Goal: Register for event/course

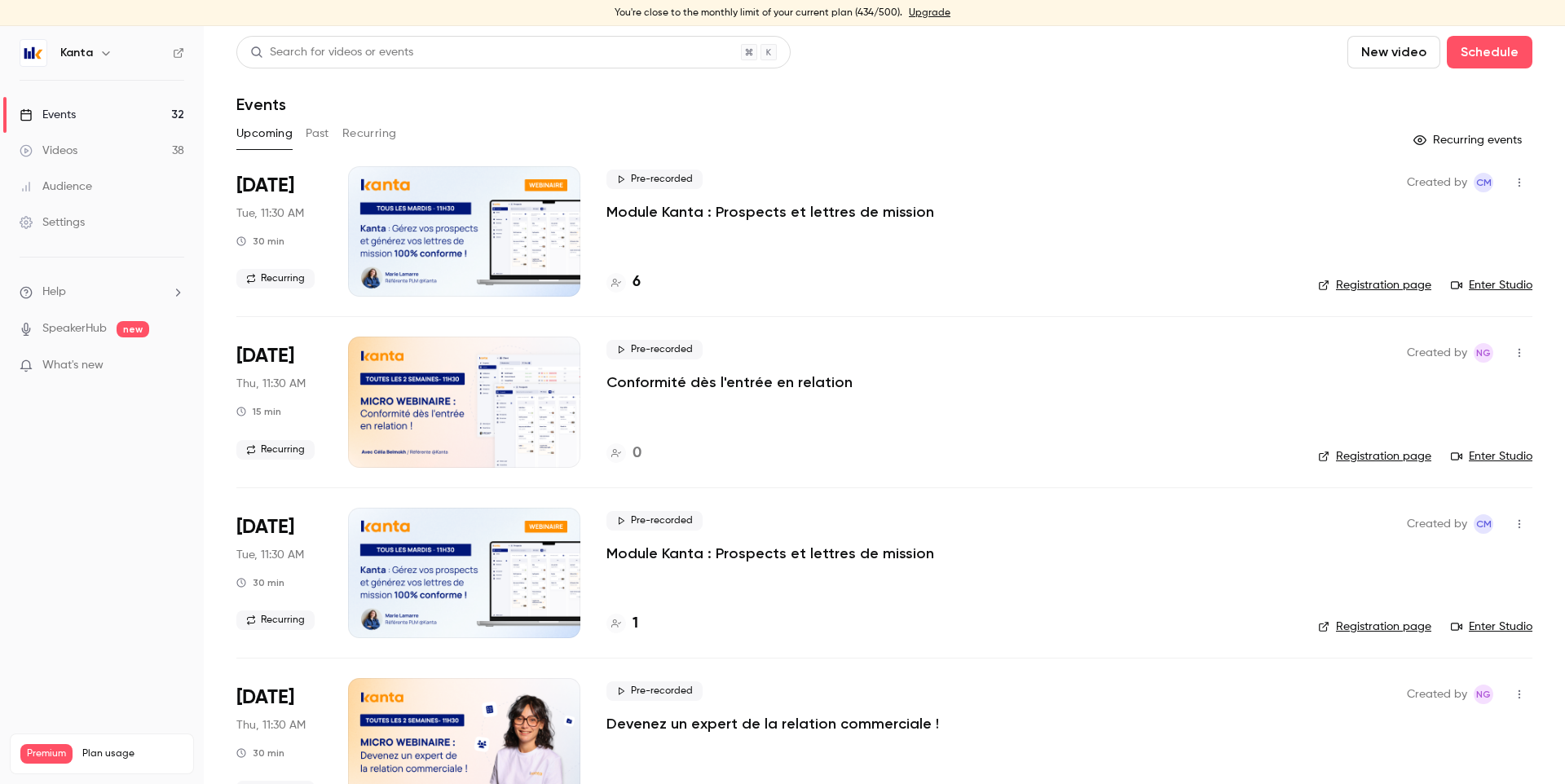
click at [982, 181] on div "Pre-recorded Module Kanta : Prospects et lettres de mission" at bounding box center [949, 196] width 685 height 52
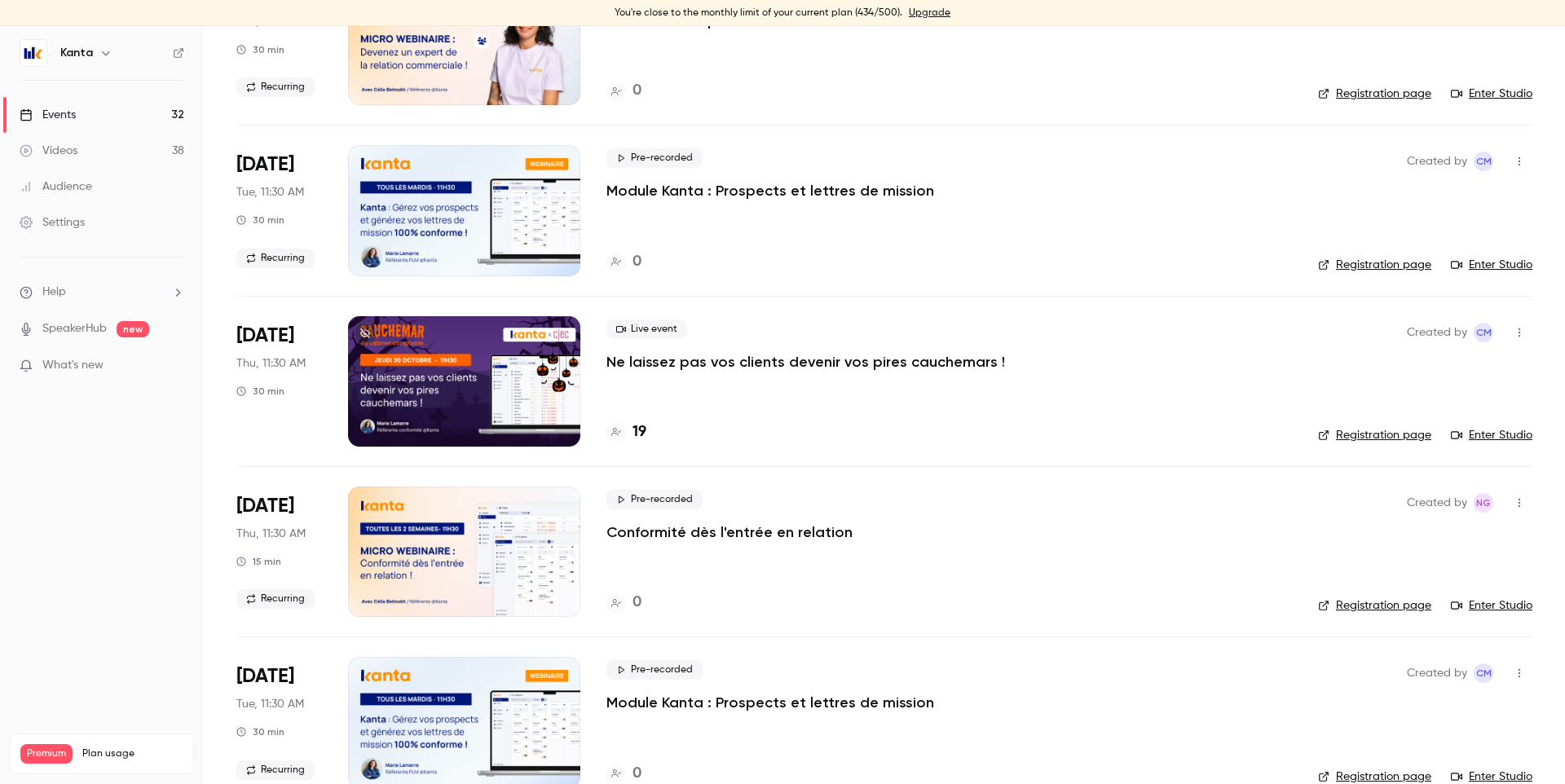
scroll to position [725, 0]
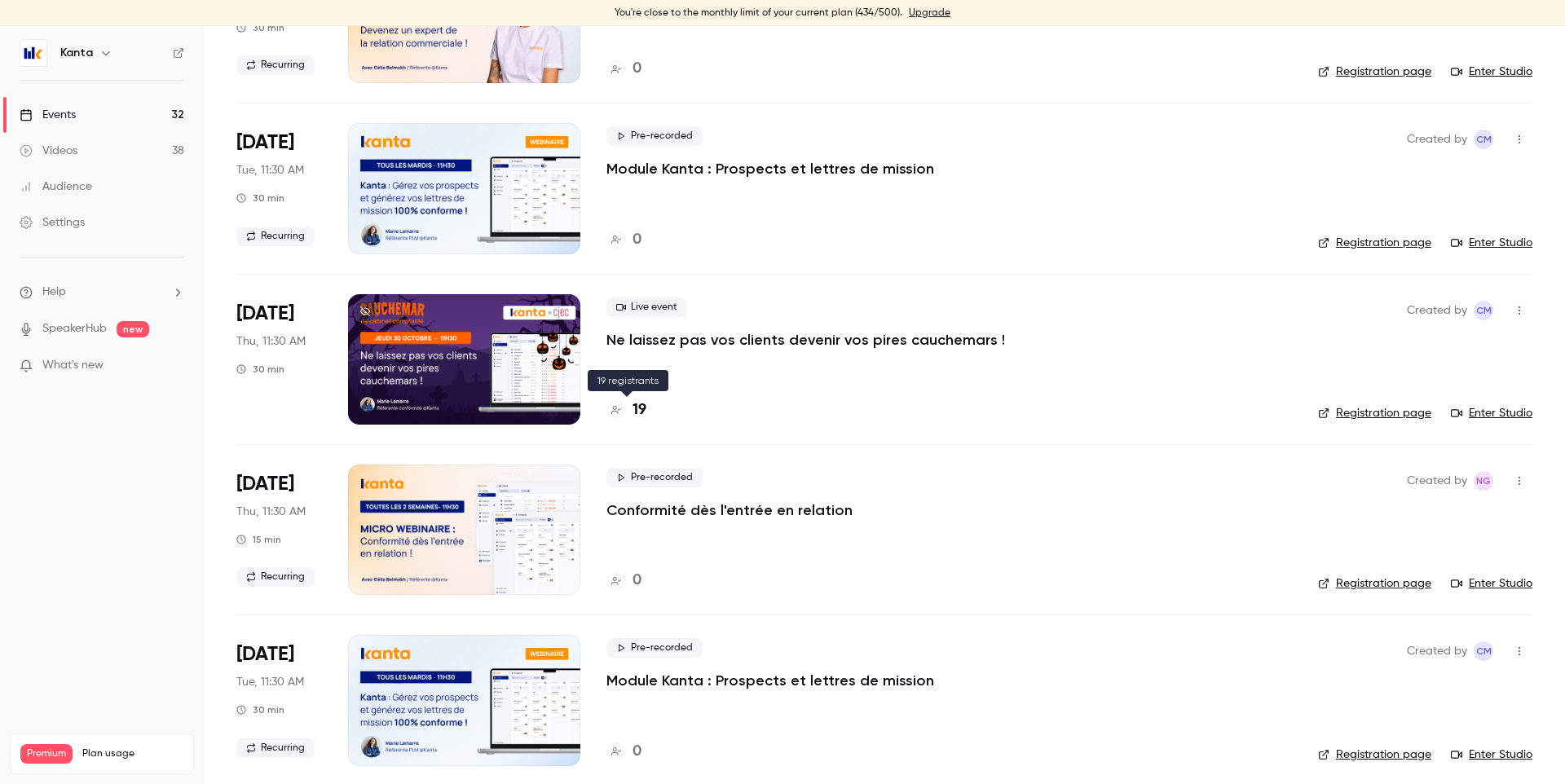
click at [639, 408] on h4 "19" at bounding box center [640, 410] width 14 height 22
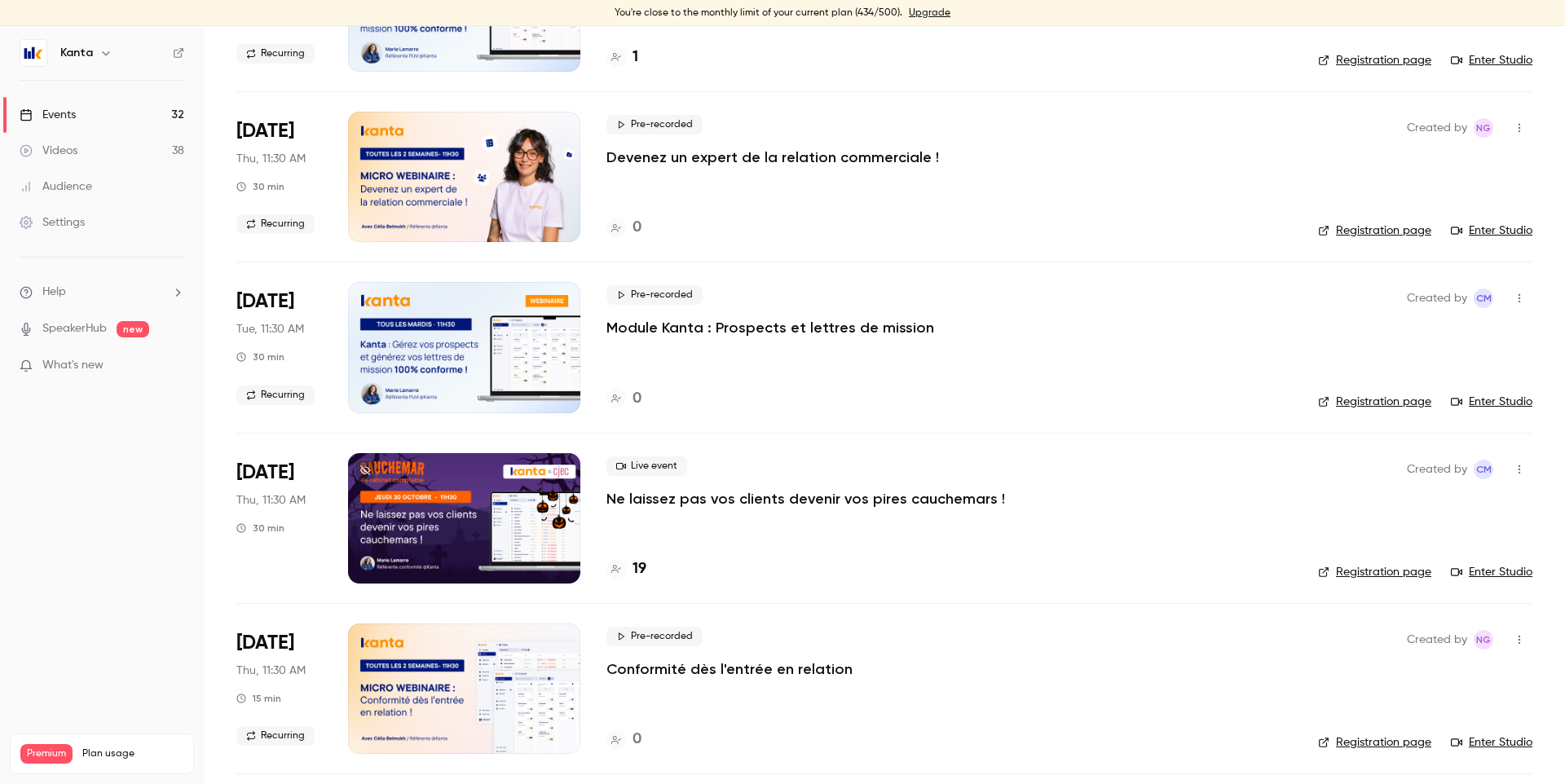
scroll to position [637, 0]
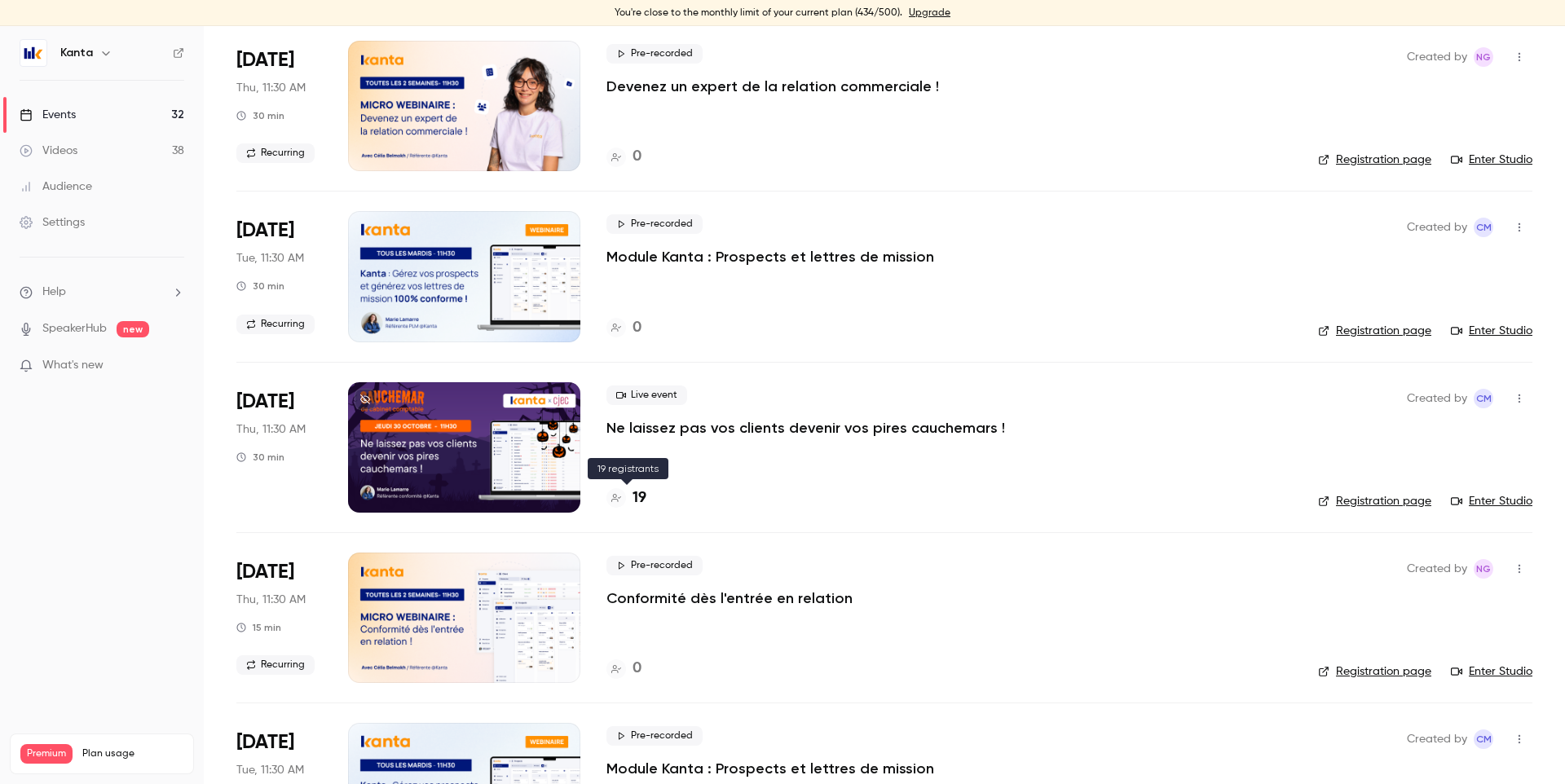
click at [633, 499] on h4 "19" at bounding box center [640, 498] width 14 height 22
